Goal: Obtain resource: Obtain resource

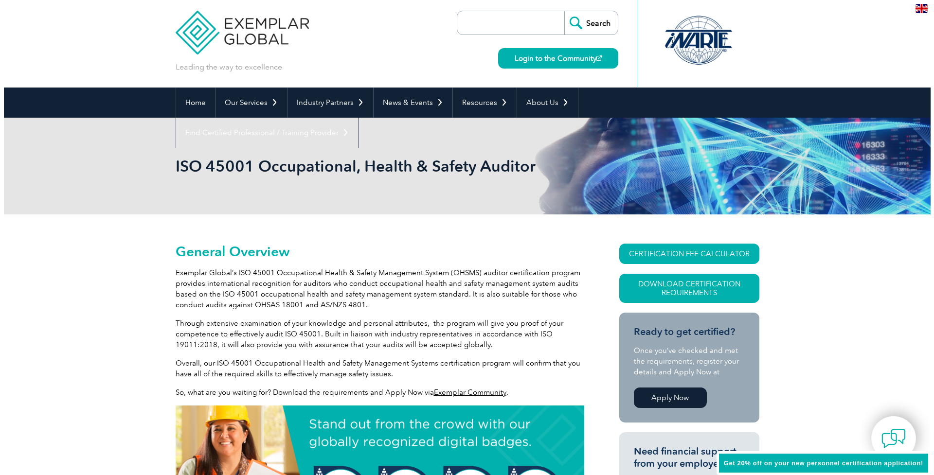
scroll to position [8, 0]
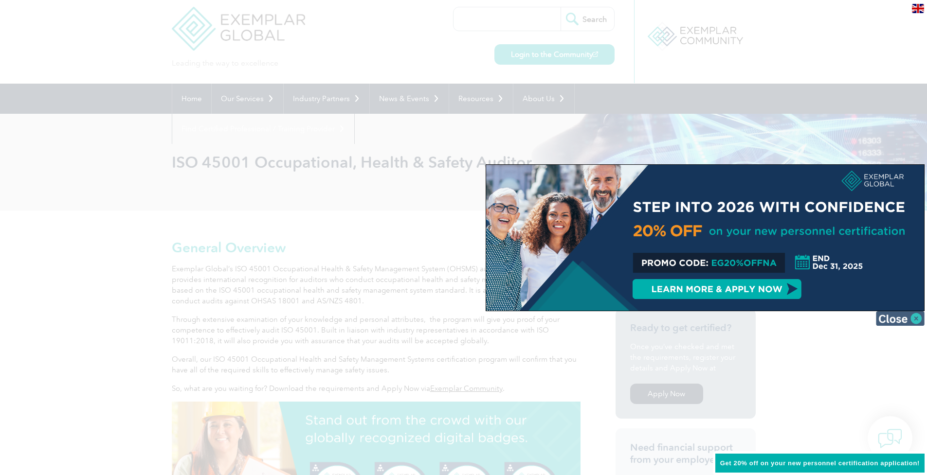
click at [920, 319] on img at bounding box center [900, 318] width 49 height 15
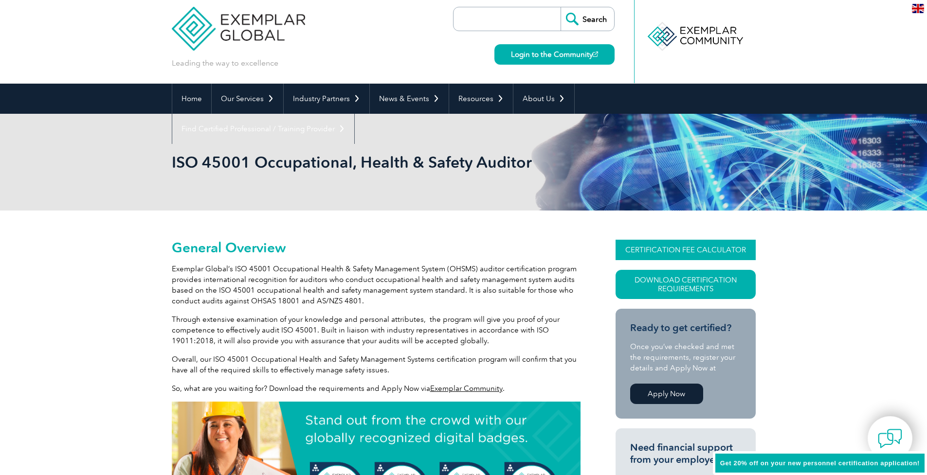
click at [663, 248] on link "CERTIFICATION FEE CALCULATOR" at bounding box center [686, 250] width 140 height 20
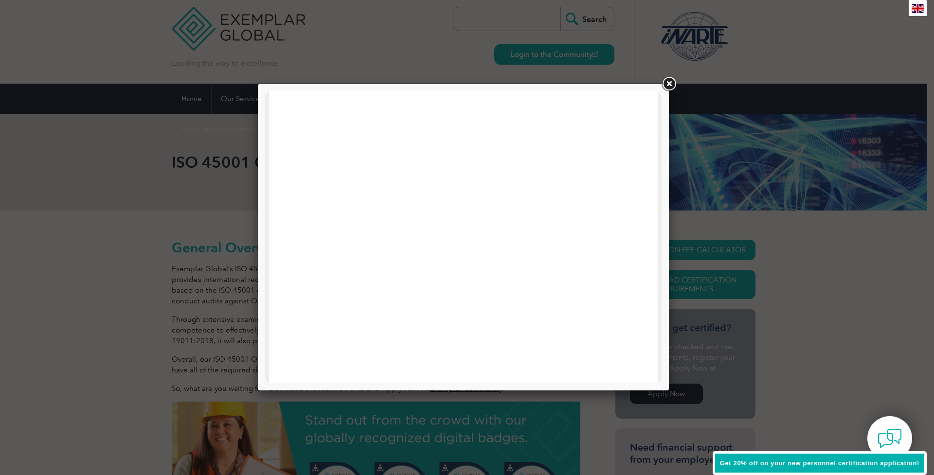
scroll to position [0, 0]
click at [670, 87] on link at bounding box center [669, 84] width 18 height 18
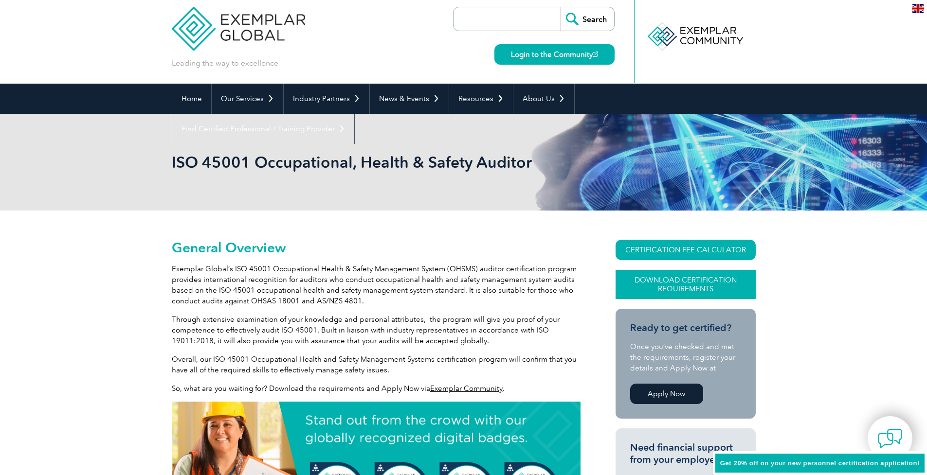
click at [709, 278] on link "Download Certification Requirements" at bounding box center [686, 284] width 140 height 29
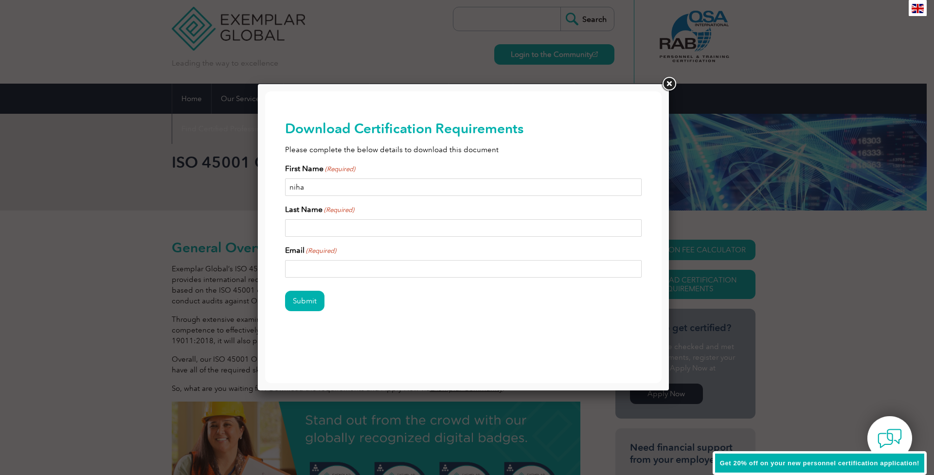
type input "[PERSON_NAME]"
type input "Pannu"
type input "[EMAIL_ADDRESS][DOMAIN_NAME]"
click at [299, 303] on input "Submit" at bounding box center [304, 301] width 39 height 20
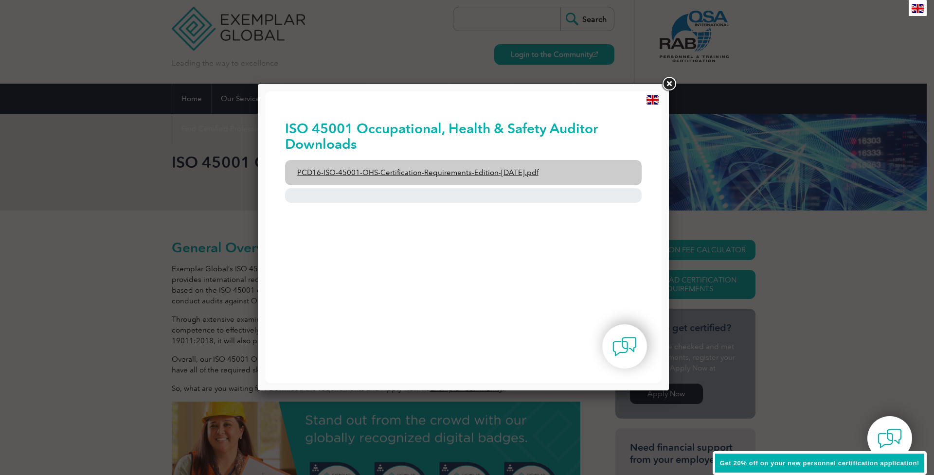
click at [363, 173] on link "PCD16-ISO-45001-OHS-Certification-Requirements-Edition-[DATE].pdf" at bounding box center [463, 172] width 357 height 25
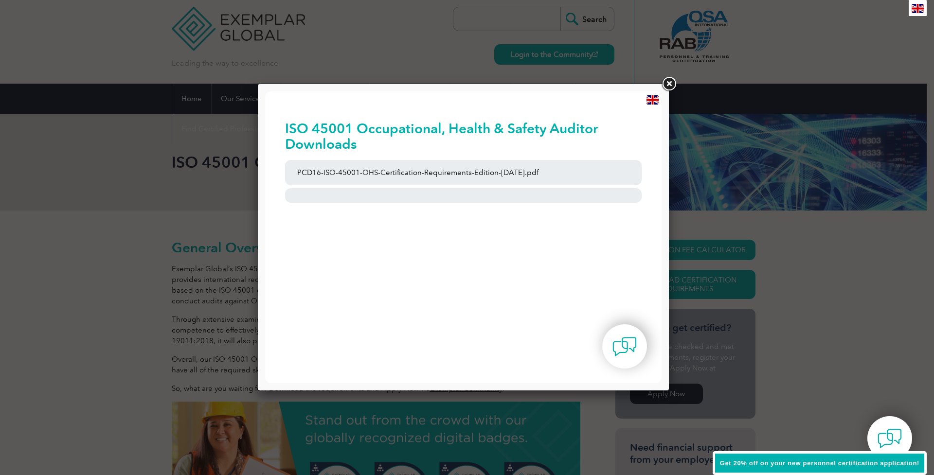
click at [667, 83] on link at bounding box center [669, 84] width 18 height 18
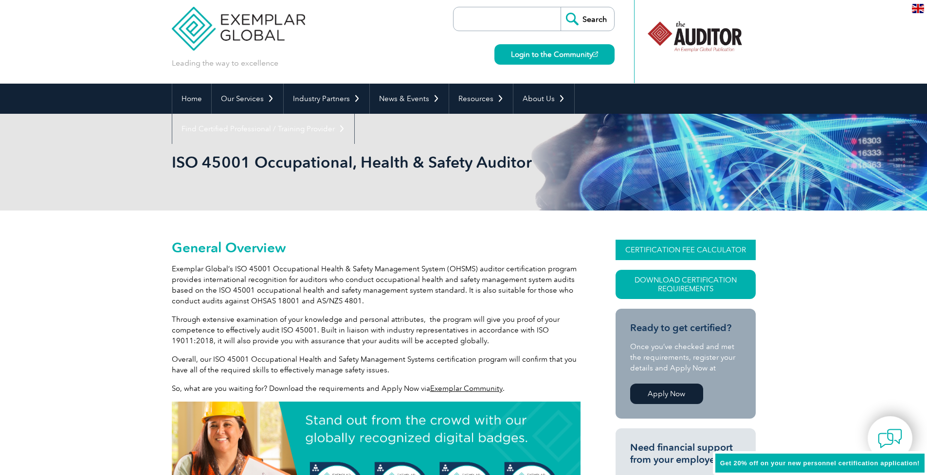
click at [644, 249] on link "CERTIFICATION FEE CALCULATOR" at bounding box center [686, 250] width 140 height 20
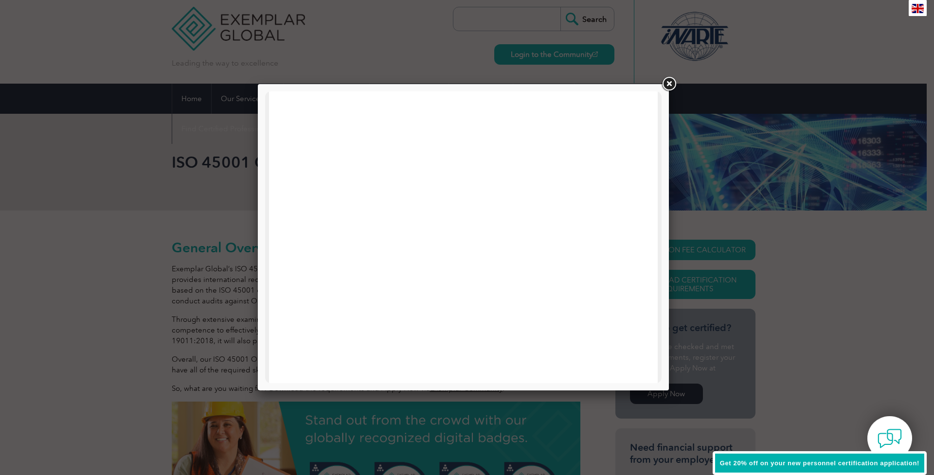
click at [673, 82] on link at bounding box center [669, 84] width 18 height 18
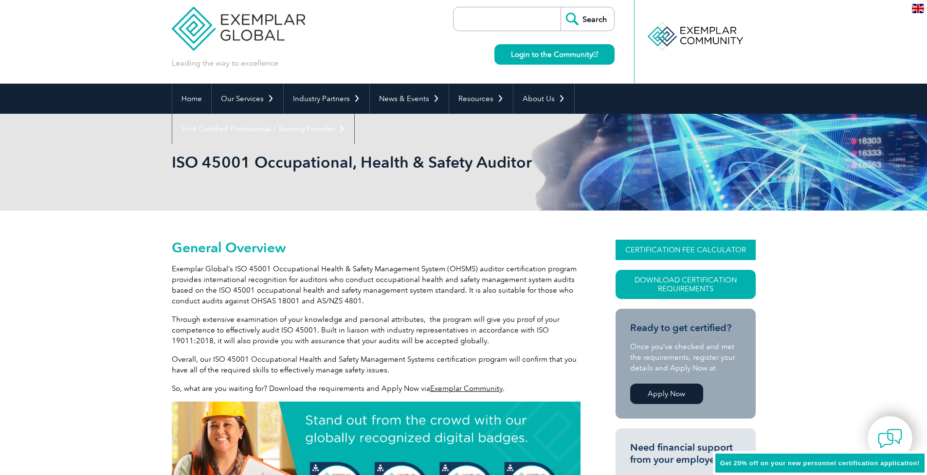
click at [671, 248] on link "CERTIFICATION FEE CALCULATOR" at bounding box center [686, 250] width 140 height 20
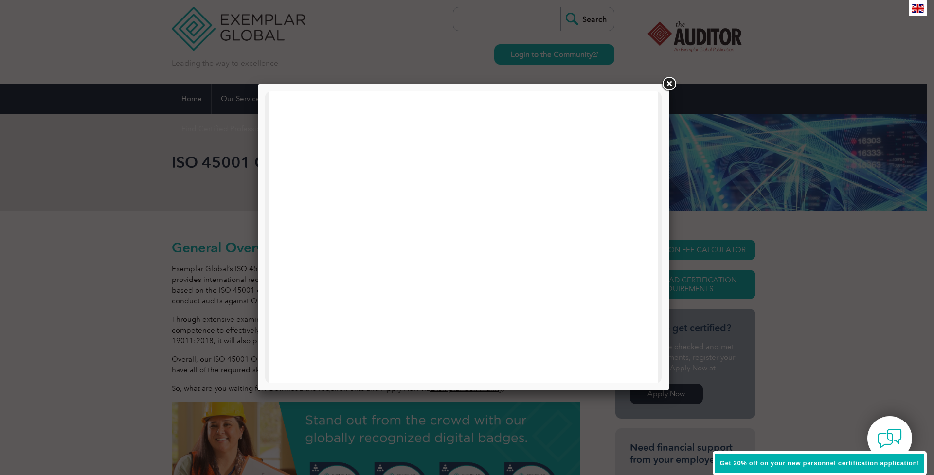
click at [670, 82] on link at bounding box center [669, 84] width 18 height 18
